Goal: Task Accomplishment & Management: Manage account settings

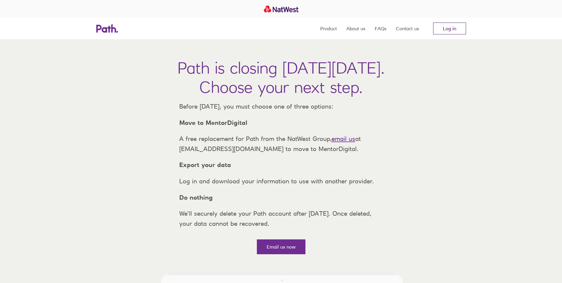
click at [450, 27] on link "Log in" at bounding box center [449, 29] width 33 height 12
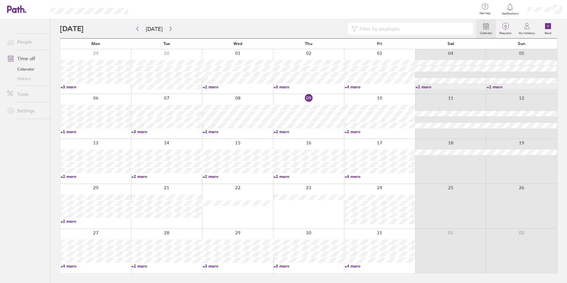
click at [286, 131] on link "+2 more" at bounding box center [308, 131] width 70 height 5
drag, startPoint x: 370, startPoint y: 137, endPoint x: 350, endPoint y: 135, distance: 20.0
click at [371, 137] on div at bounding box center [379, 116] width 71 height 44
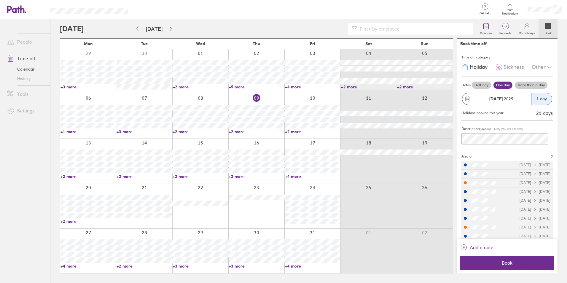
click at [293, 129] on link "+2 more" at bounding box center [312, 131] width 55 height 5
